Goal: Task Accomplishment & Management: Manage account settings

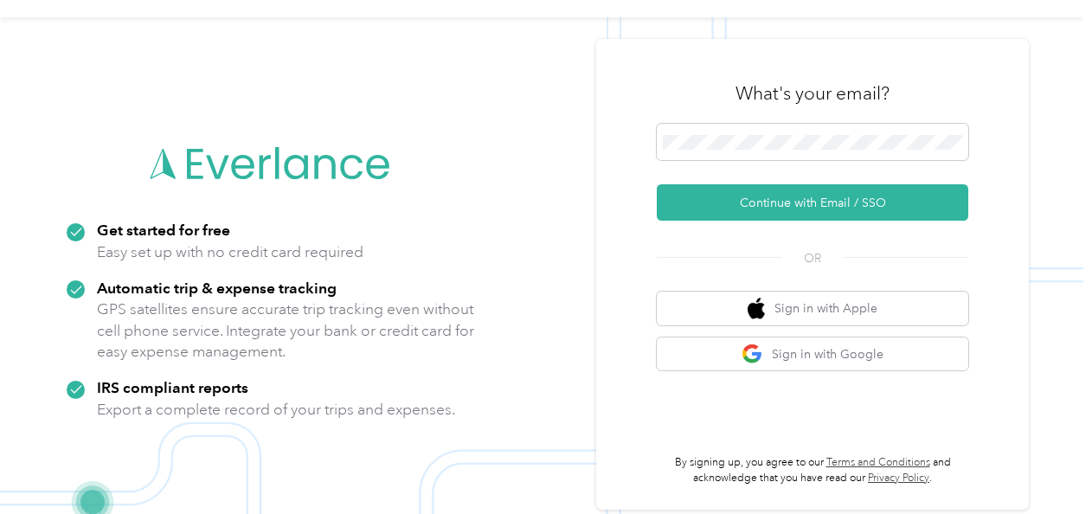
scroll to position [55, 0]
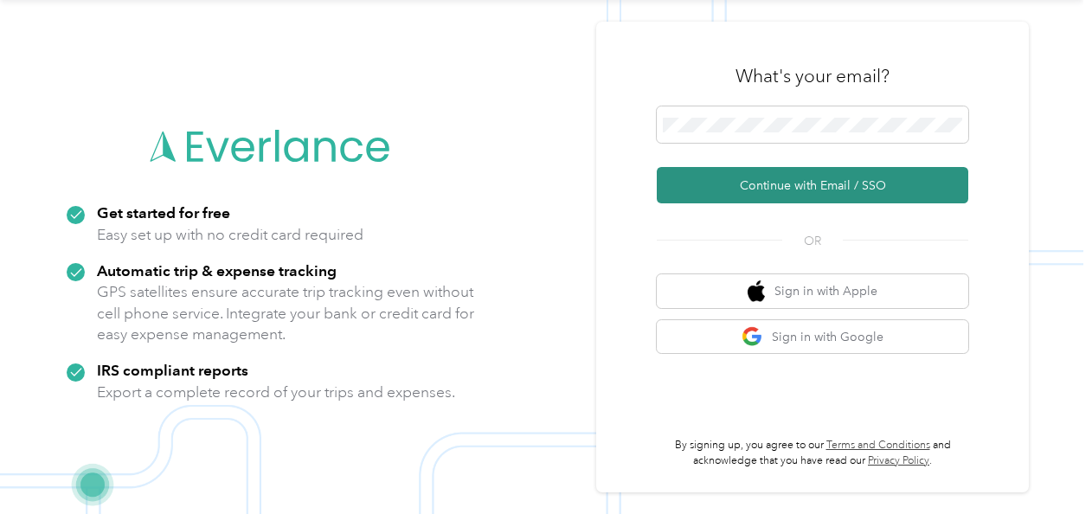
drag, startPoint x: 827, startPoint y: 183, endPoint x: 819, endPoint y: 180, distance: 9.0
click at [827, 183] on button "Continue with Email / SSO" at bounding box center [813, 185] width 312 height 36
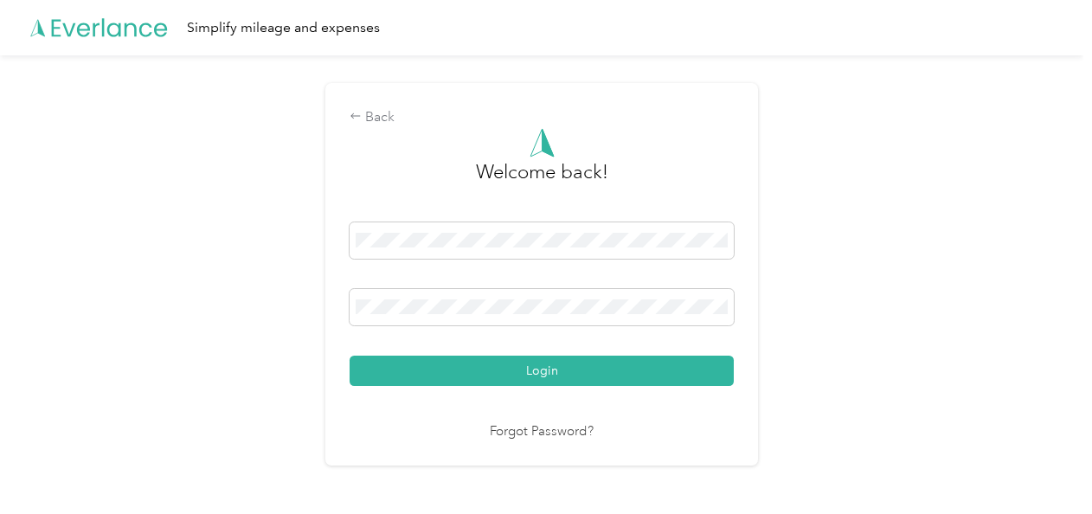
click at [550, 427] on link "Forgot Password?" at bounding box center [542, 432] width 104 height 20
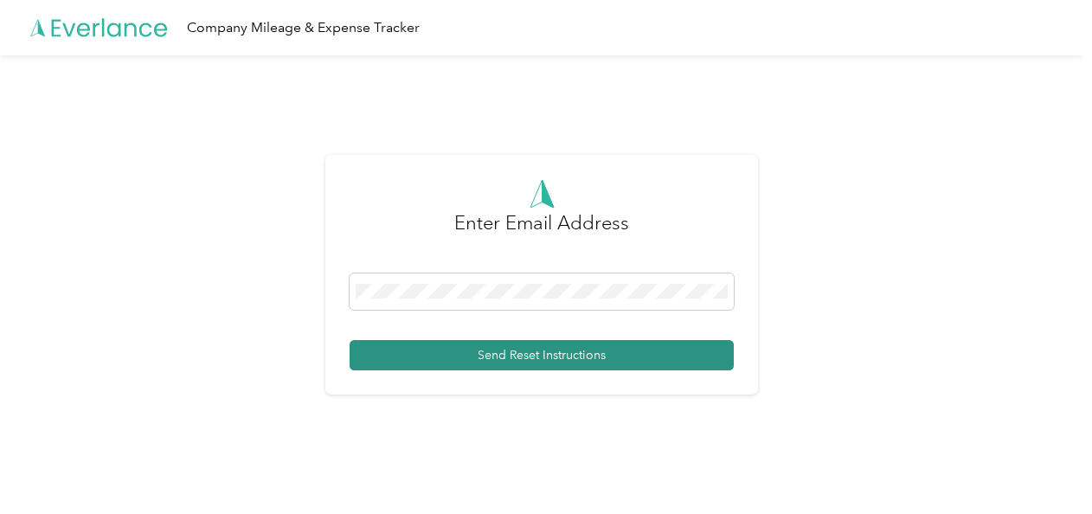
click at [517, 348] on button "Send Reset Instructions" at bounding box center [542, 355] width 384 height 30
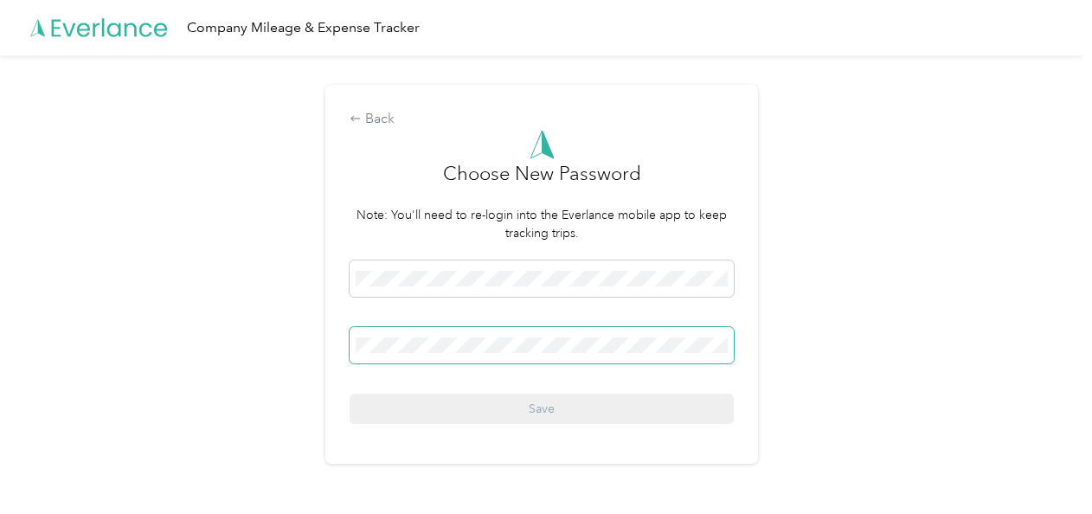
click at [396, 336] on span at bounding box center [542, 345] width 384 height 36
click at [393, 346] on span at bounding box center [542, 345] width 384 height 36
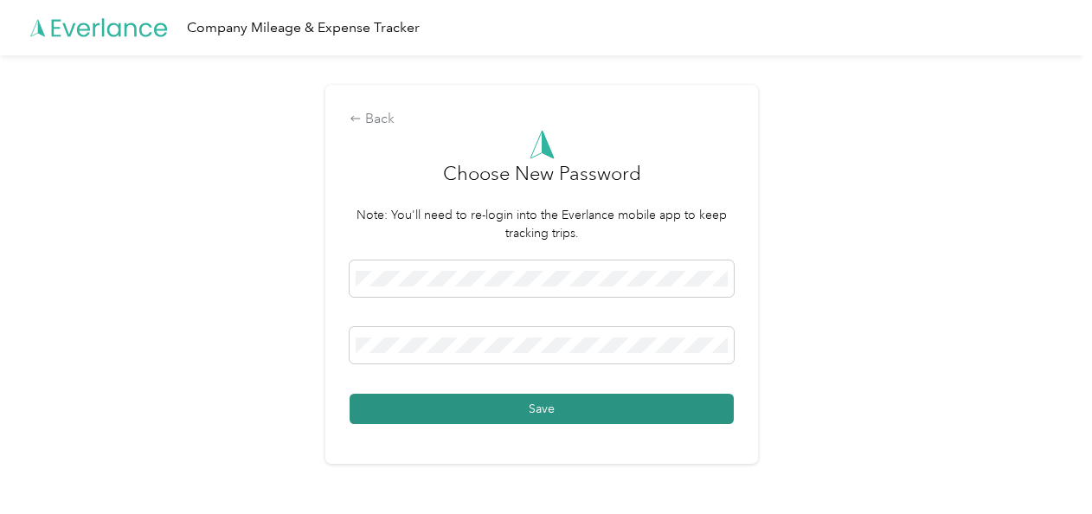
click at [557, 408] on button "Save" at bounding box center [542, 409] width 384 height 30
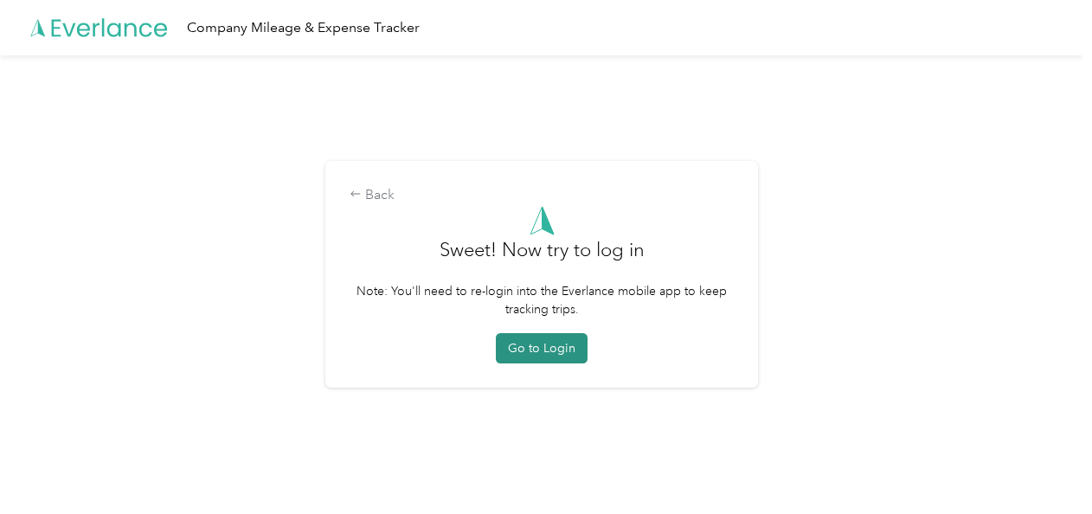
click at [543, 339] on button "Go to Login" at bounding box center [542, 348] width 92 height 30
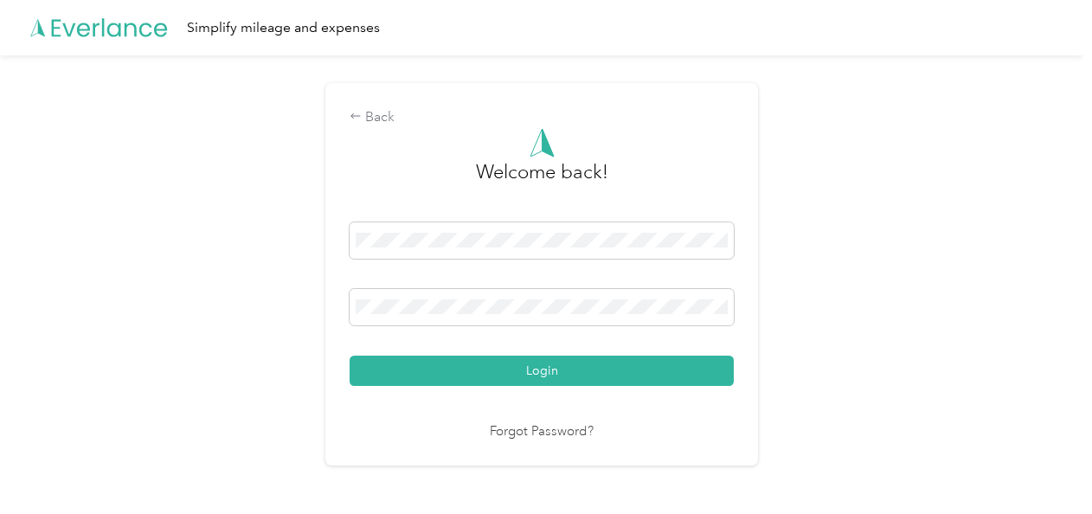
click at [837, 349] on div "Back Welcome back! Login Forgot Password?" at bounding box center [542, 281] width 1084 height 453
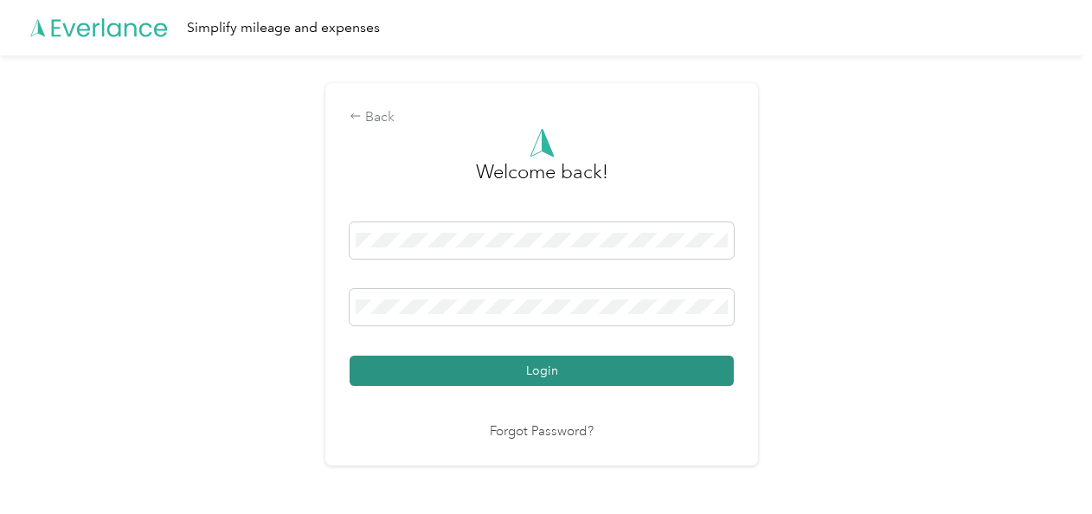
click at [641, 371] on button "Login" at bounding box center [542, 371] width 384 height 30
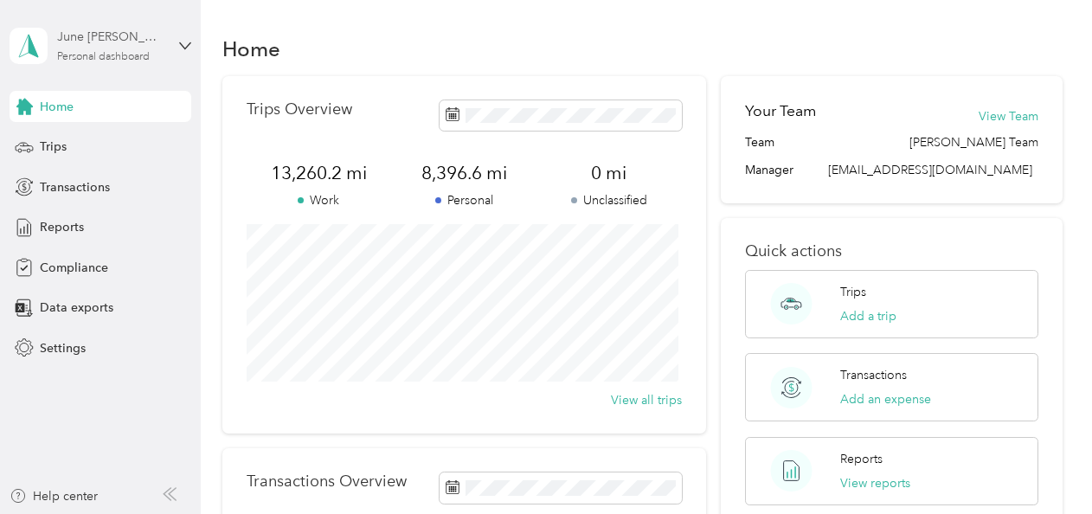
click at [149, 31] on div "June [PERSON_NAME]" at bounding box center [111, 37] width 108 height 18
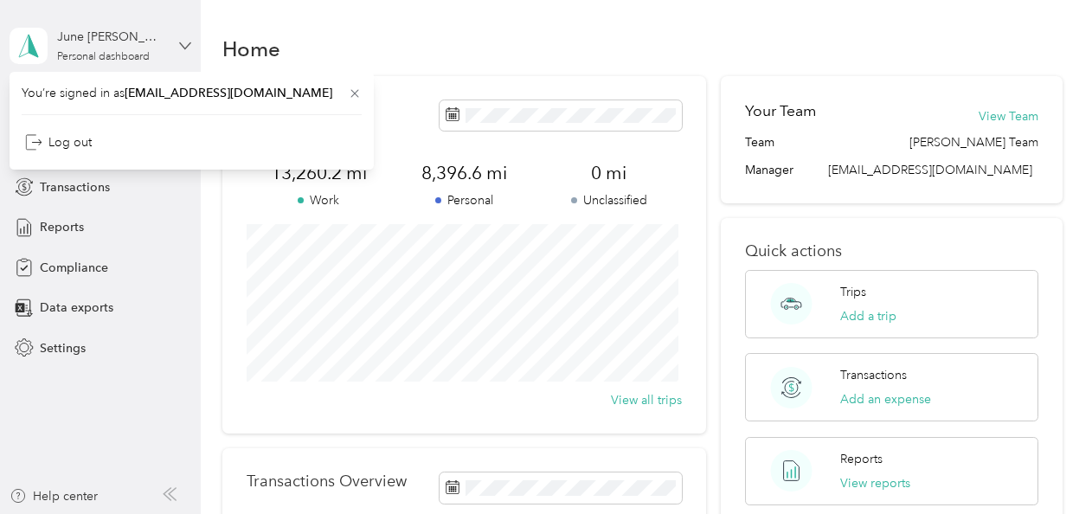
click at [184, 48] on icon at bounding box center [185, 45] width 10 height 6
